Goal: Navigation & Orientation: Find specific page/section

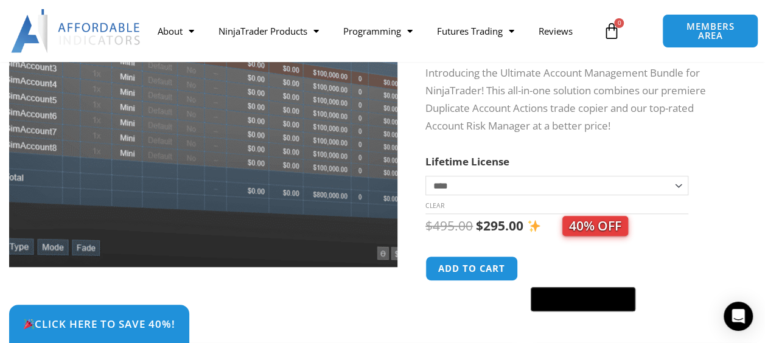
drag, startPoint x: 0, startPoint y: 0, endPoint x: 310, endPoint y: 237, distance: 390.4
click at [310, 237] on img at bounding box center [153, 53] width 570 height 455
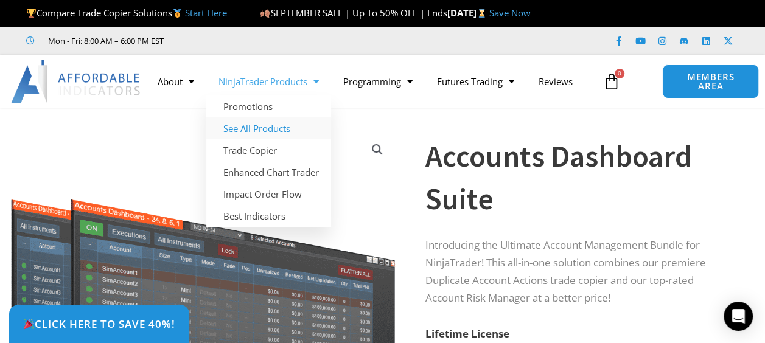
click at [256, 125] on link "See All Products" at bounding box center [268, 129] width 125 height 22
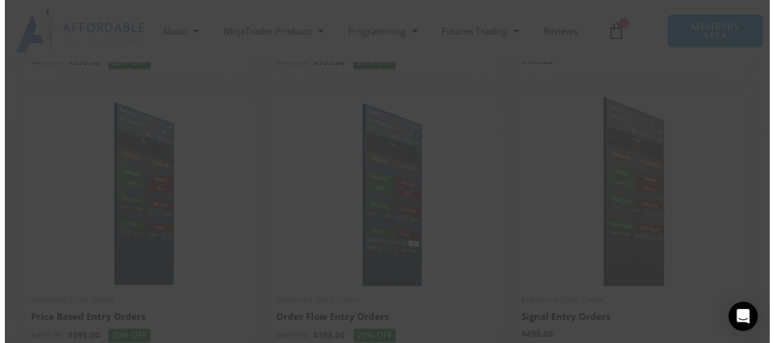
scroll to position [1066, 0]
